Goal: Check status

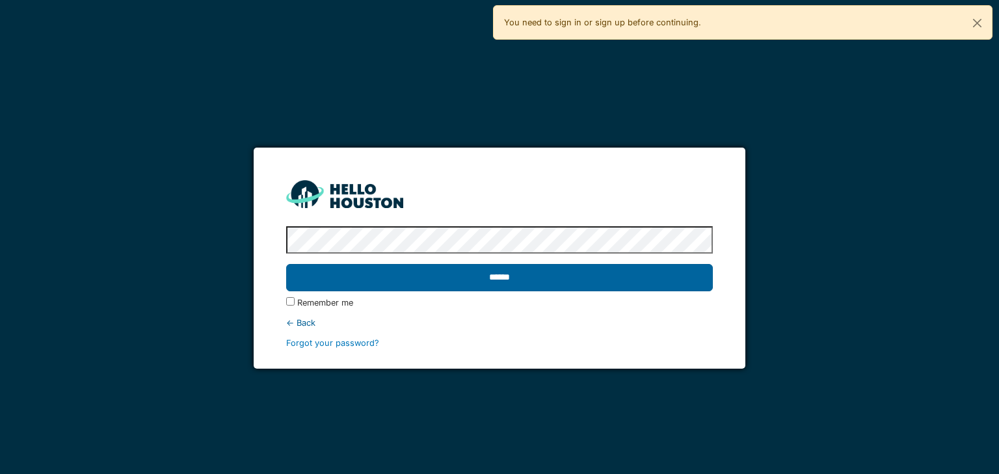
click at [507, 278] on input "******" at bounding box center [499, 277] width 426 height 27
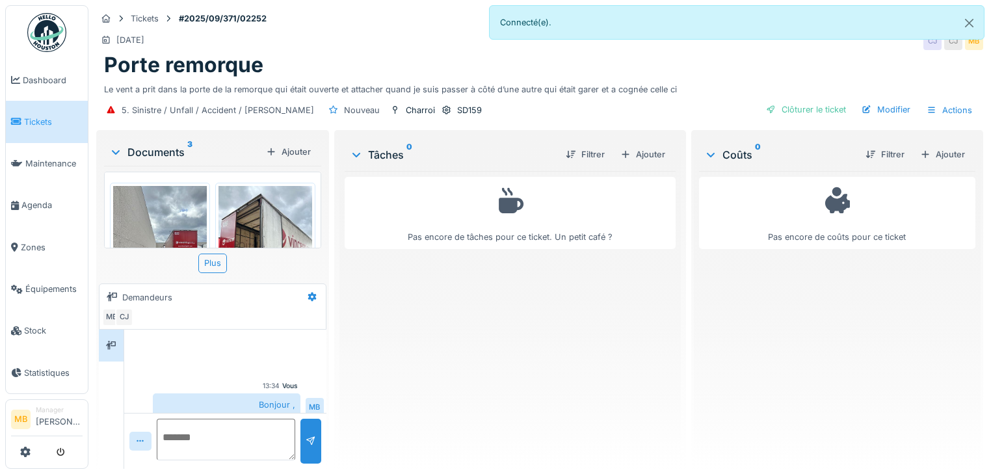
scroll to position [175, 0]
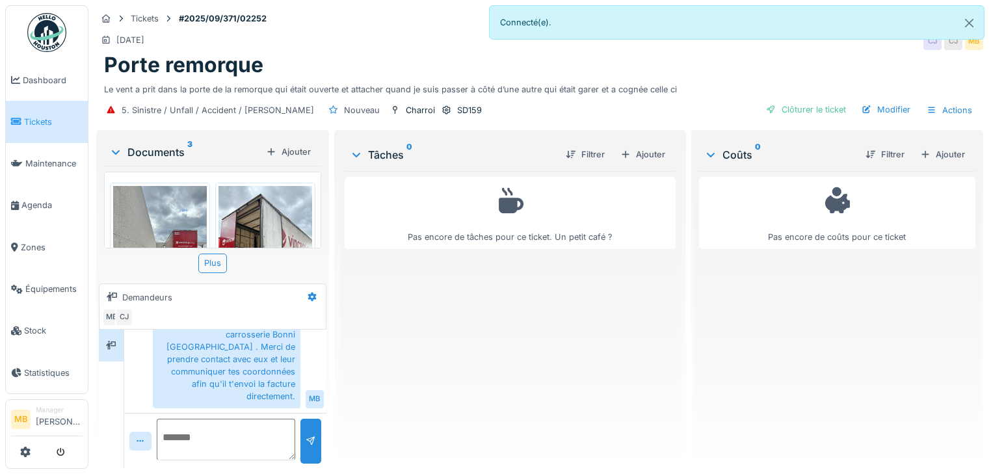
click at [259, 221] on img at bounding box center [266, 248] width 94 height 125
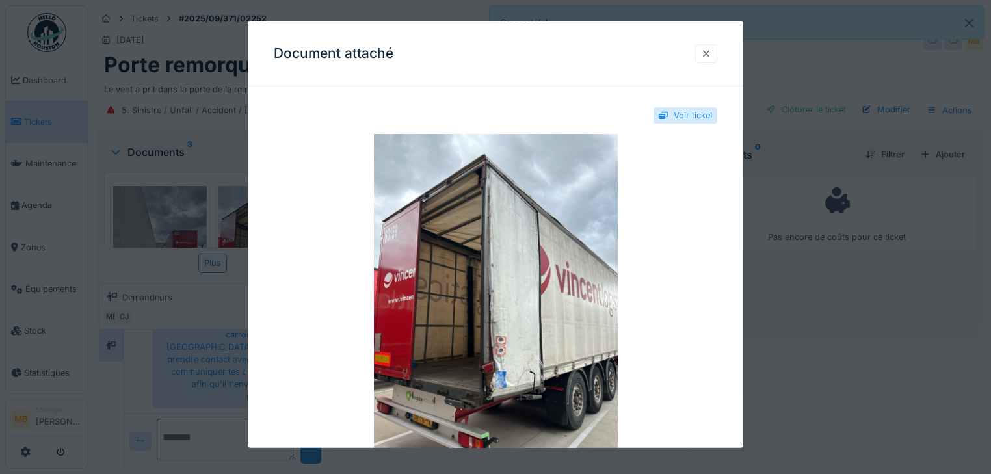
click at [710, 55] on div at bounding box center [706, 53] width 10 height 12
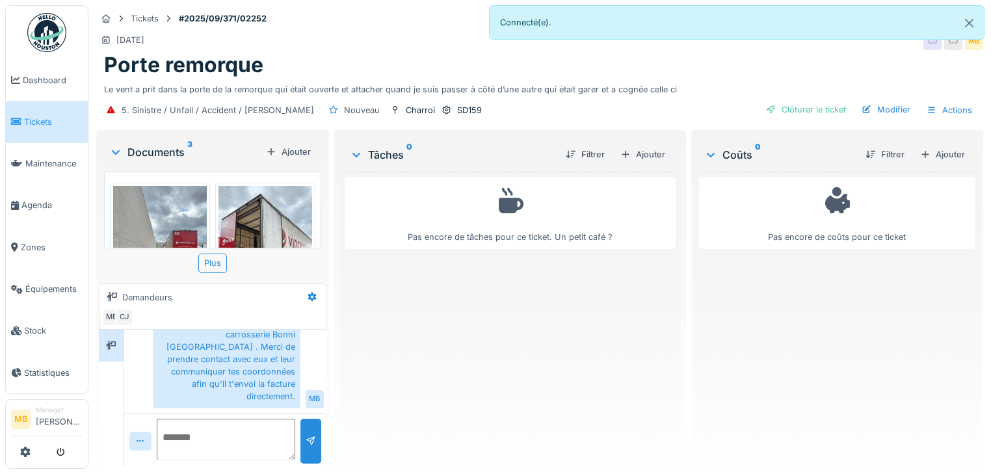
scroll to position [8, 0]
click at [81, 283] on span "Équipements" at bounding box center [53, 289] width 57 height 12
click at [65, 283] on span "Équipements" at bounding box center [53, 289] width 57 height 12
click at [66, 283] on span "Équipements" at bounding box center [53, 289] width 57 height 12
click at [49, 283] on span "Équipements" at bounding box center [53, 289] width 57 height 12
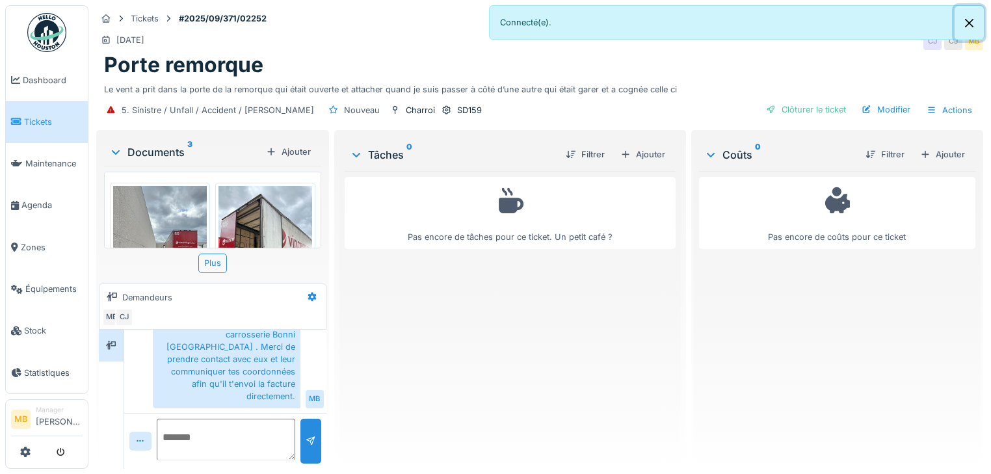
click at [973, 29] on button "Close" at bounding box center [969, 23] width 29 height 34
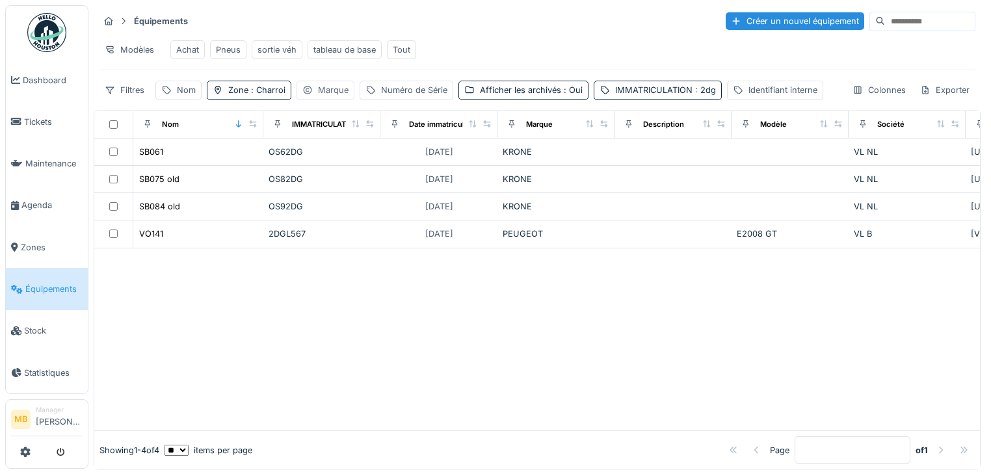
click at [327, 94] on div "Marque" at bounding box center [333, 90] width 31 height 12
click at [693, 94] on span ": 2dg" at bounding box center [704, 90] width 23 height 10
click at [623, 169] on input "***" at bounding box center [689, 159] width 191 height 27
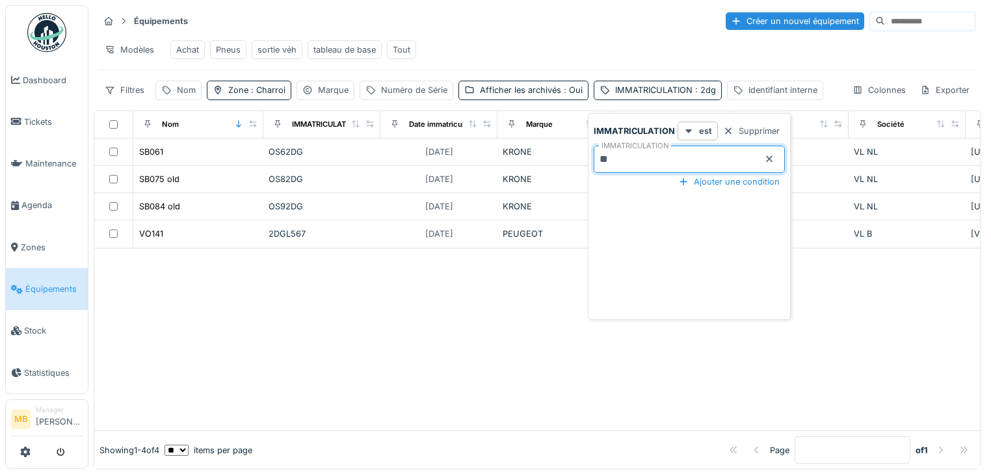
type input "*"
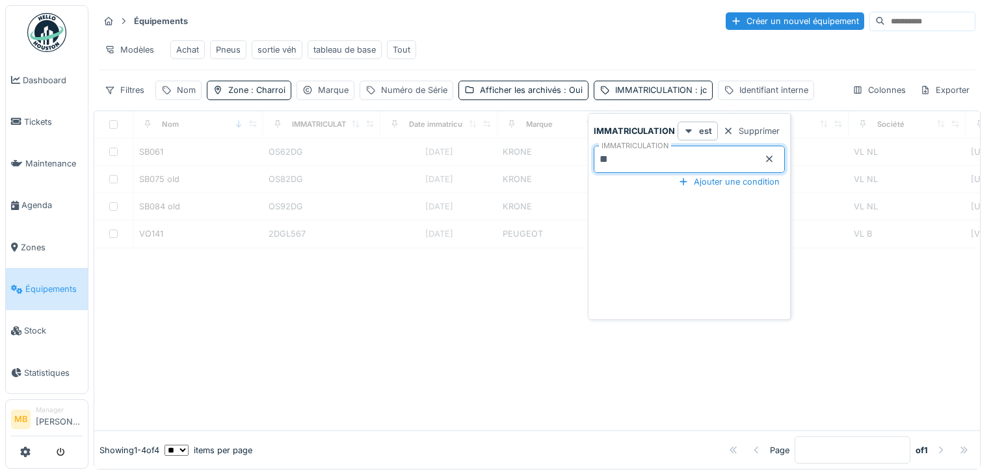
type input "*"
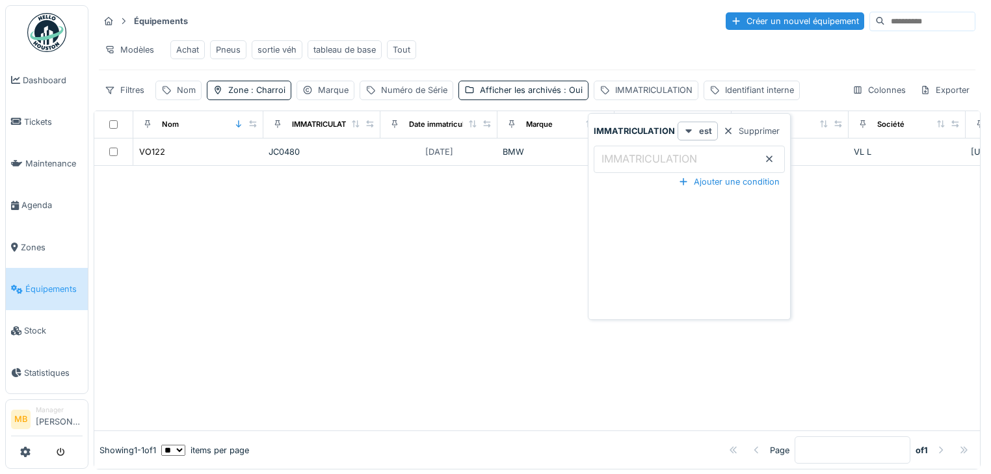
click at [344, 335] on div at bounding box center [537, 298] width 886 height 265
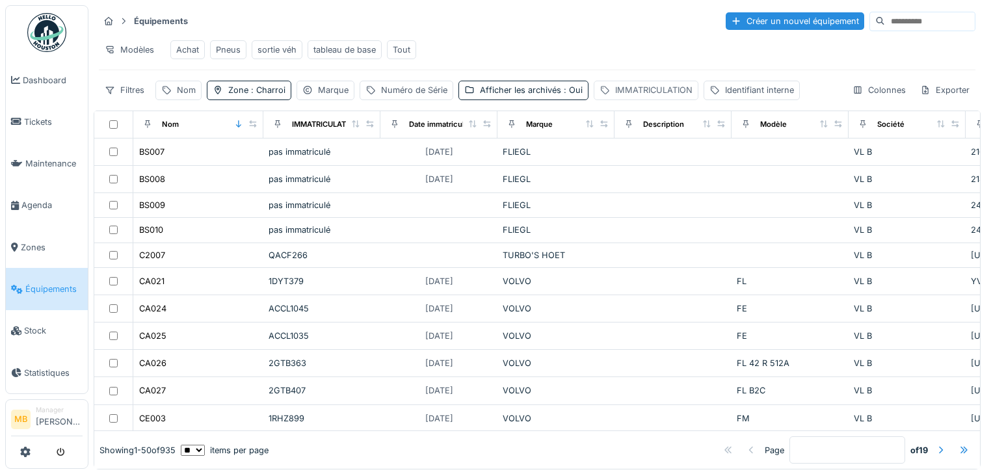
click at [627, 96] on div "IMMATRICULATION" at bounding box center [653, 90] width 77 height 12
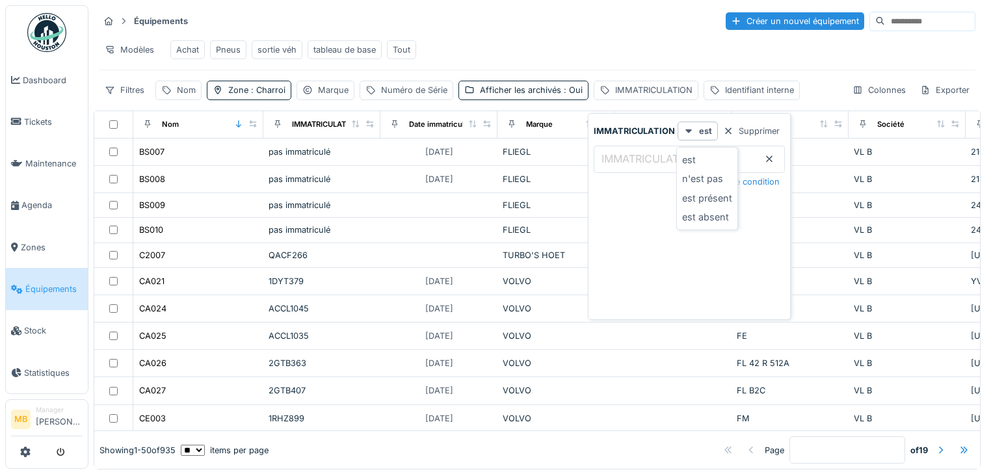
click at [615, 156] on label "IMMATRICULATION" at bounding box center [649, 159] width 101 height 16
click at [615, 156] on input "IMMATRICULATION" at bounding box center [689, 159] width 191 height 27
type input "**"
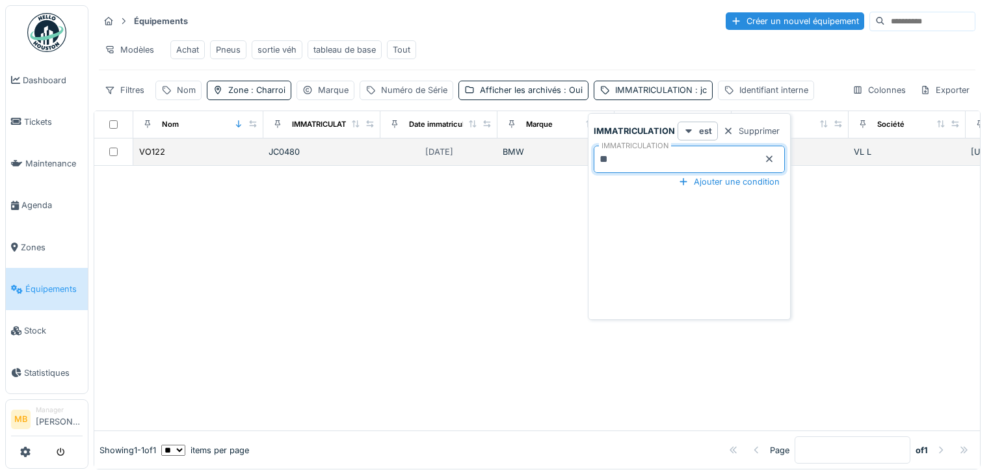
click at [115, 163] on td at bounding box center [113, 152] width 39 height 27
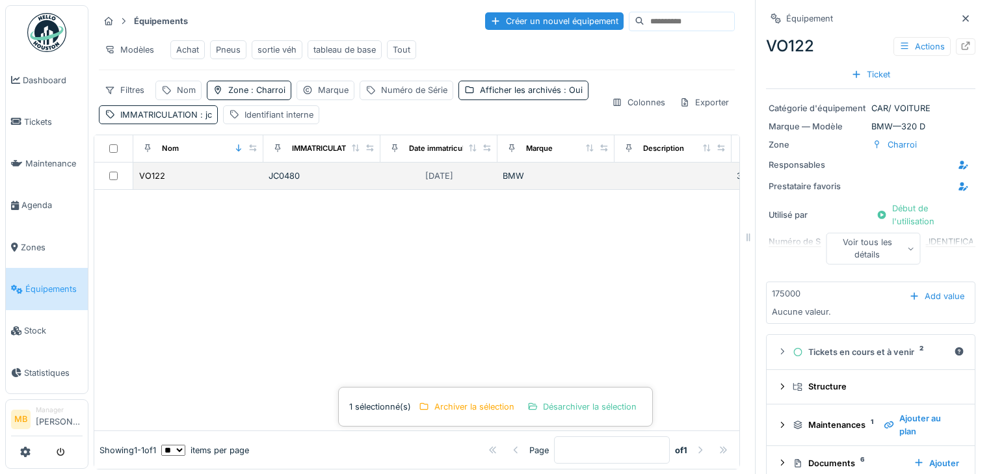
click at [241, 183] on div "VO122" at bounding box center [199, 176] width 120 height 14
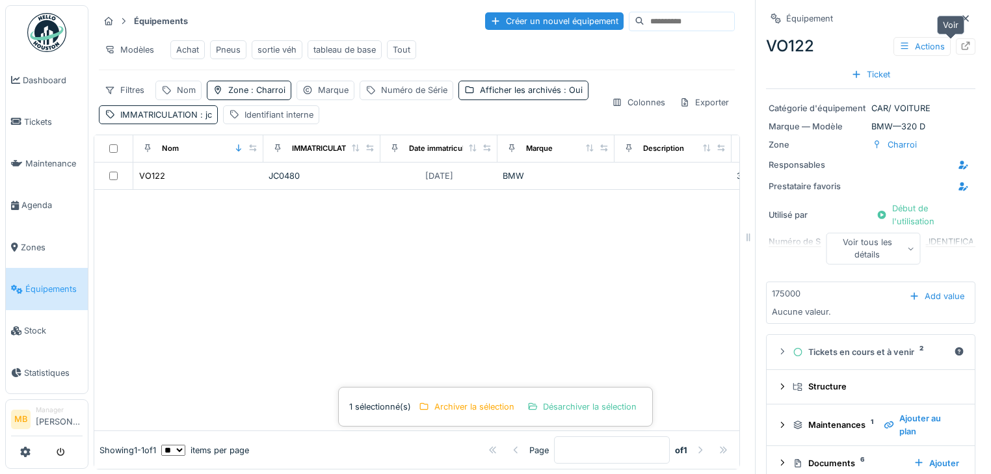
click at [961, 47] on icon at bounding box center [966, 46] width 10 height 8
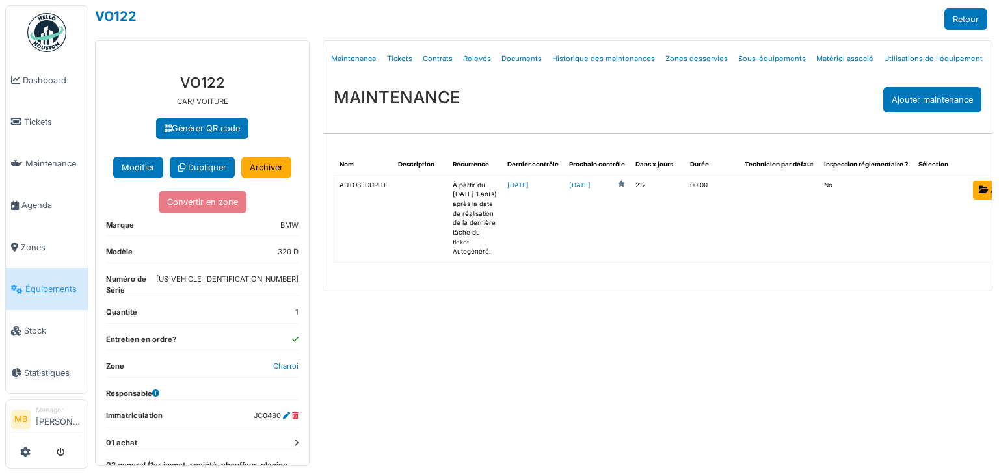
select select "***"
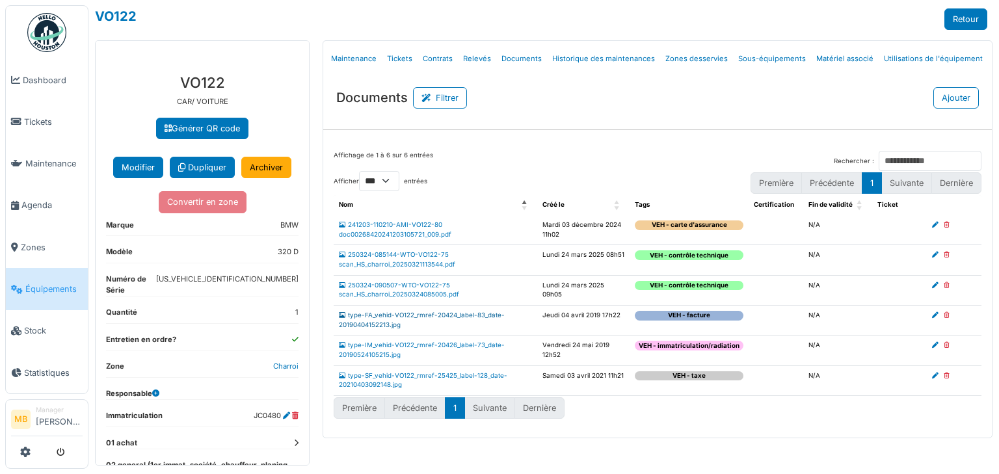
click at [455, 317] on link "type-FA_vehid-VO122_rmref-20424_label-83_date-20190404152213.jpg" at bounding box center [422, 320] width 166 height 17
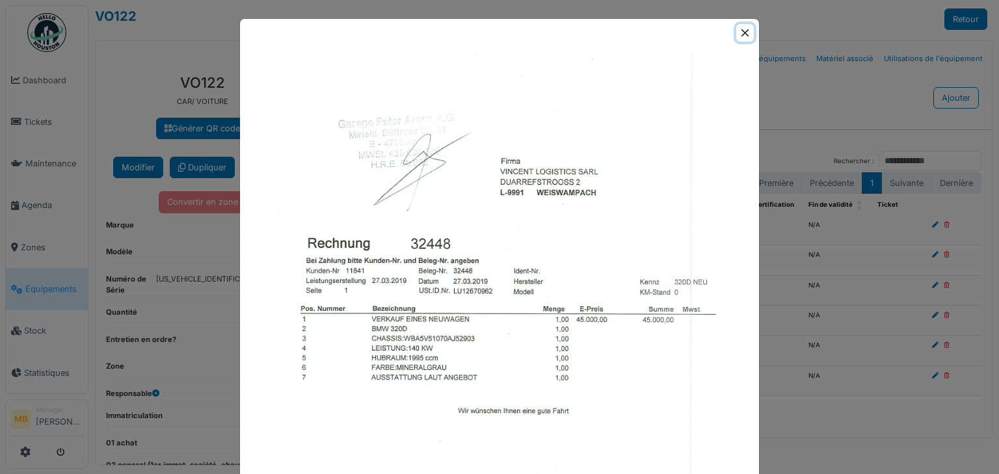
click at [742, 36] on button "Close" at bounding box center [745, 33] width 18 height 18
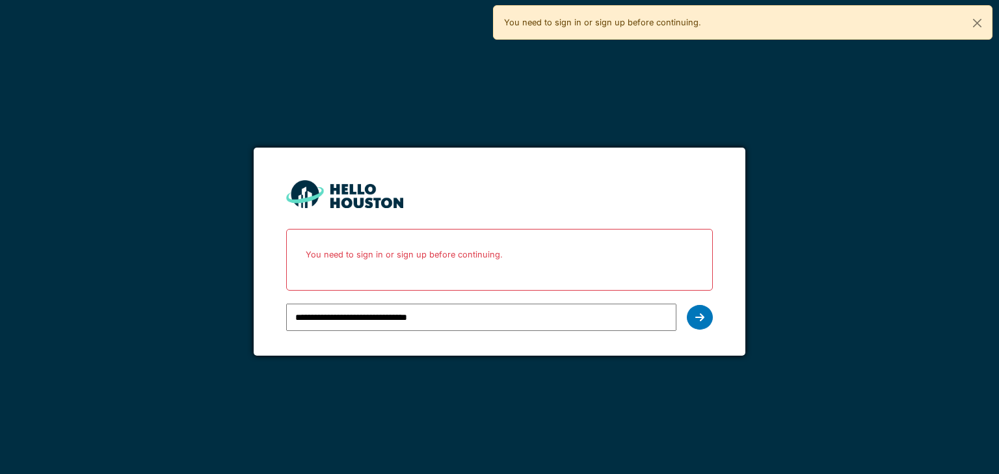
click at [695, 315] on div at bounding box center [700, 317] width 26 height 25
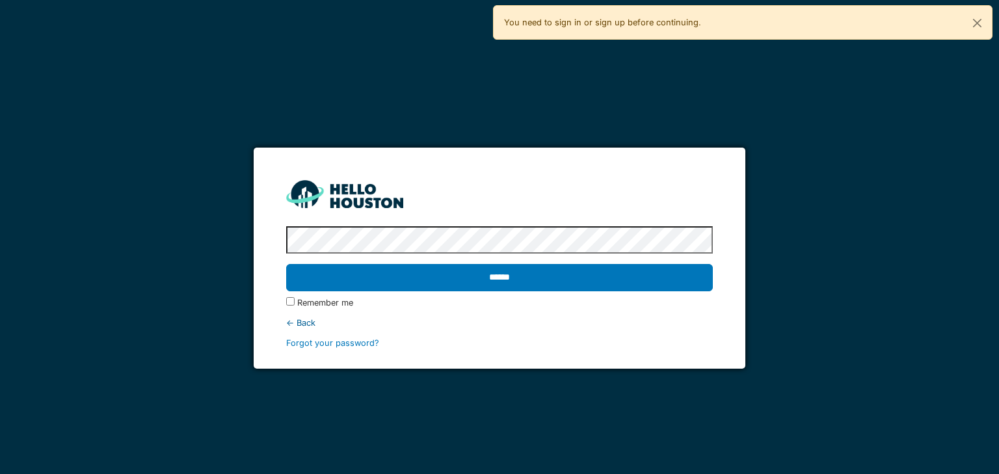
click at [391, 174] on form "**********" at bounding box center [499, 259] width 491 height 222
